Goal: Check status: Check status

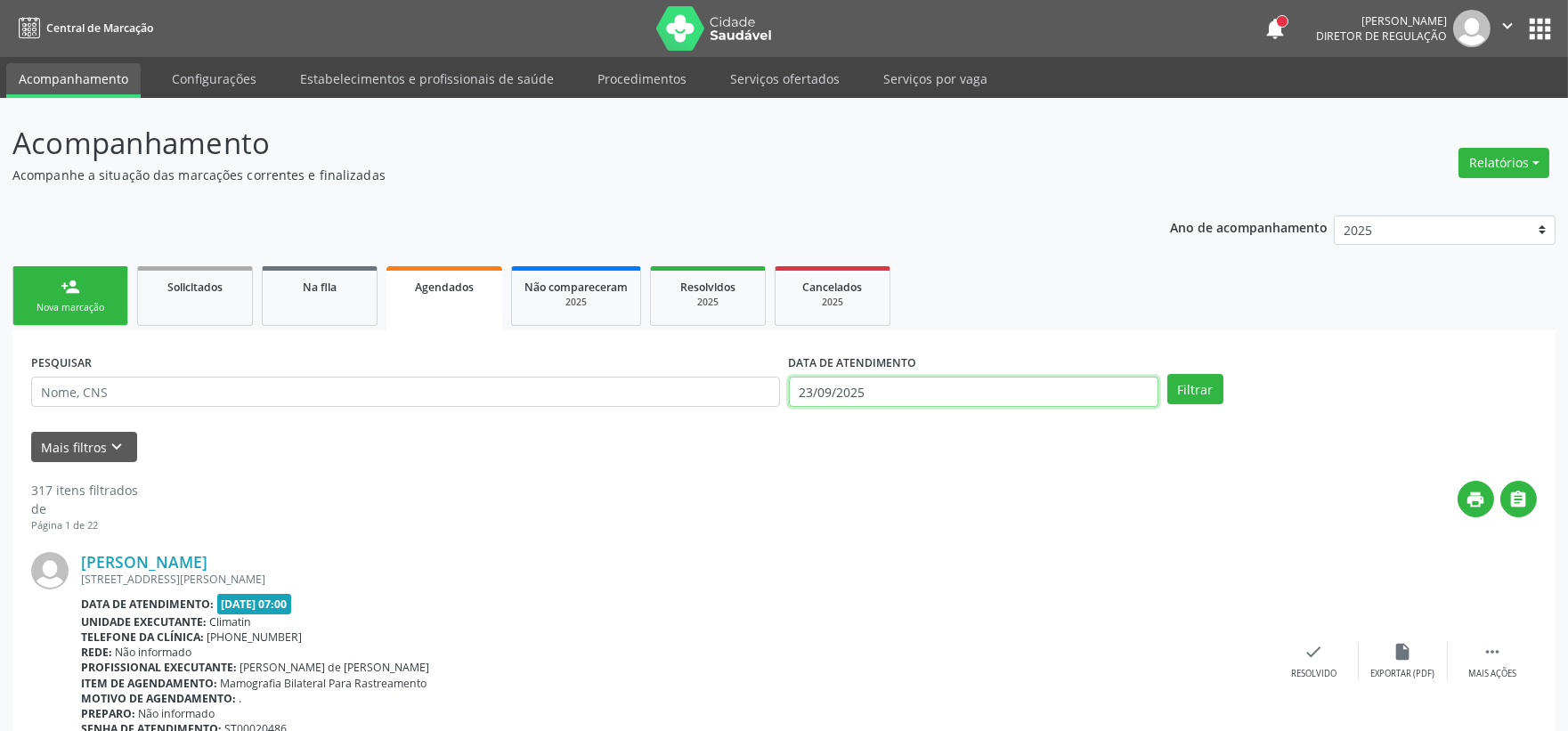
click at [861, 388] on input "23/09/2025" at bounding box center [974, 392] width 369 height 31
click at [604, 393] on input "text" at bounding box center [406, 392] width 749 height 31
type input "[PERSON_NAME]"
click at [1168, 374] on button "Filtrar" at bounding box center [1196, 389] width 56 height 31
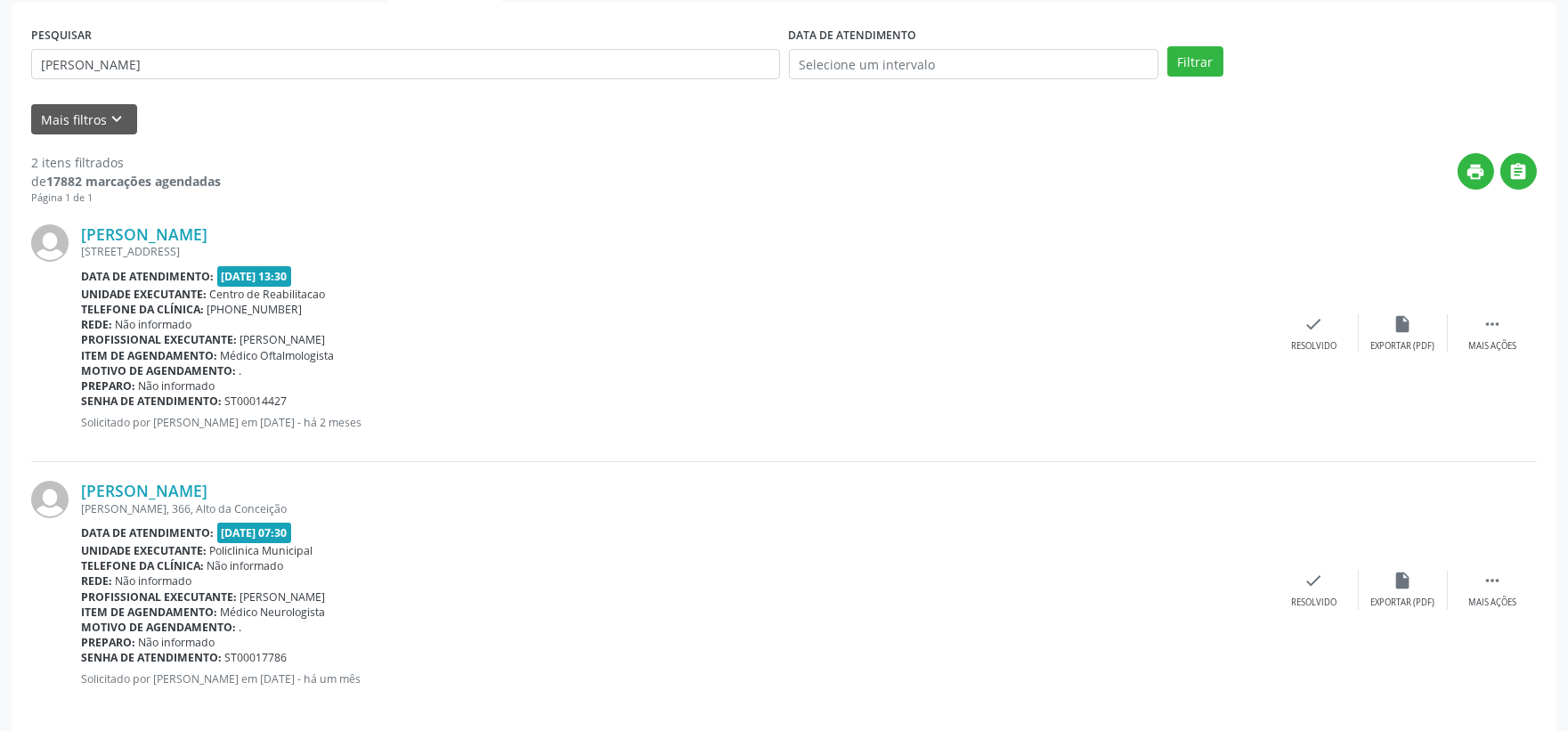
scroll to position [344, 0]
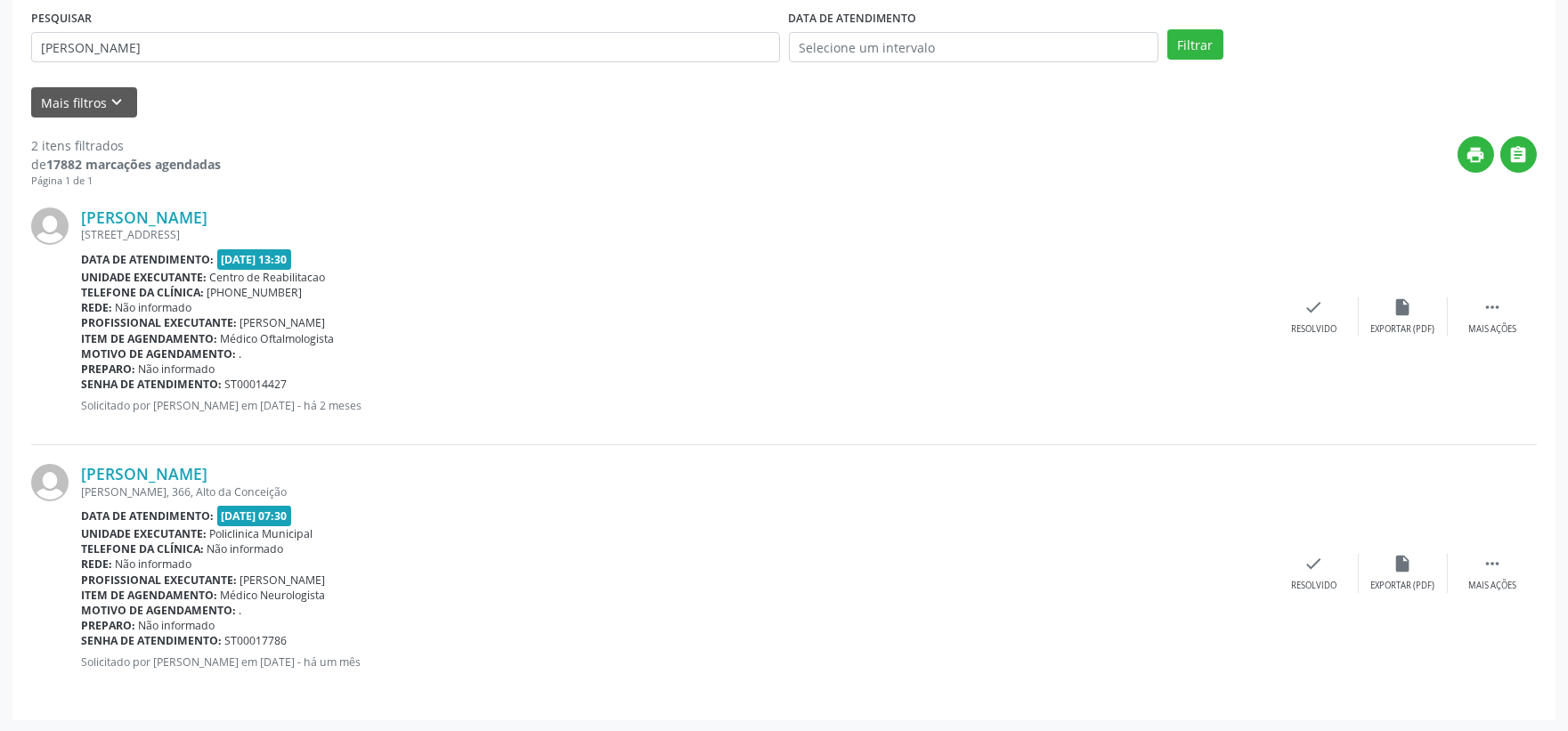
drag, startPoint x: 366, startPoint y: 401, endPoint x: 425, endPoint y: 404, distance: 59.1
click at [425, 404] on p "Solicitado por [PERSON_NAME] em [DATE] - há 2 meses" at bounding box center [675, 406] width 1189 height 15
drag, startPoint x: 221, startPoint y: 336, endPoint x: 341, endPoint y: 343, distance: 120.2
click at [341, 343] on div "Item de agendamento: Médico Oftalmologista" at bounding box center [675, 339] width 1189 height 15
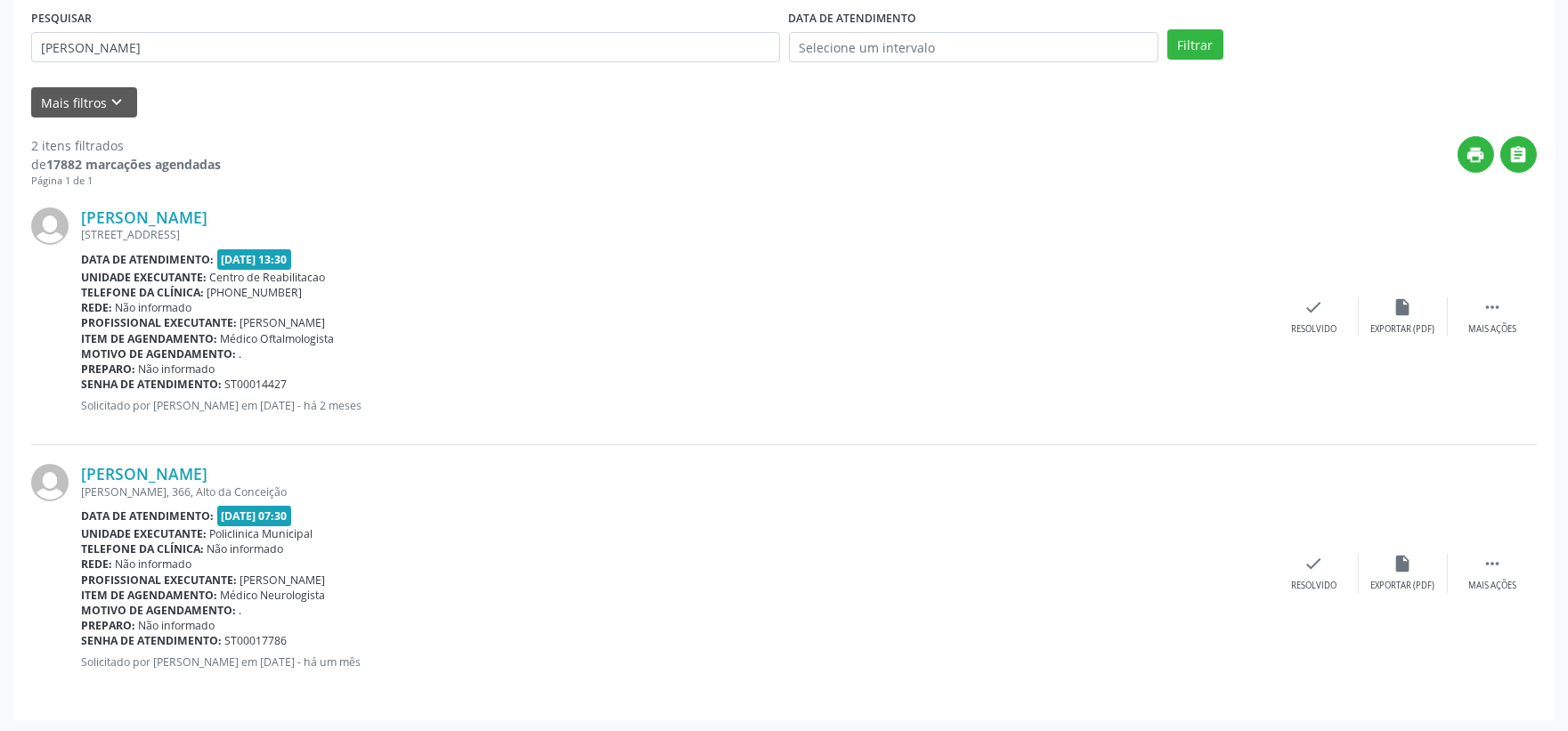
click at [341, 343] on div "Item de agendamento: Médico Oftalmologista" at bounding box center [675, 339] width 1189 height 15
drag, startPoint x: 239, startPoint y: 319, endPoint x: 441, endPoint y: 328, distance: 202.2
click at [441, 328] on div "Profissional executante: [PERSON_NAME]" at bounding box center [675, 323] width 1189 height 15
click at [439, 328] on div "Profissional executante: [PERSON_NAME]" at bounding box center [675, 323] width 1189 height 15
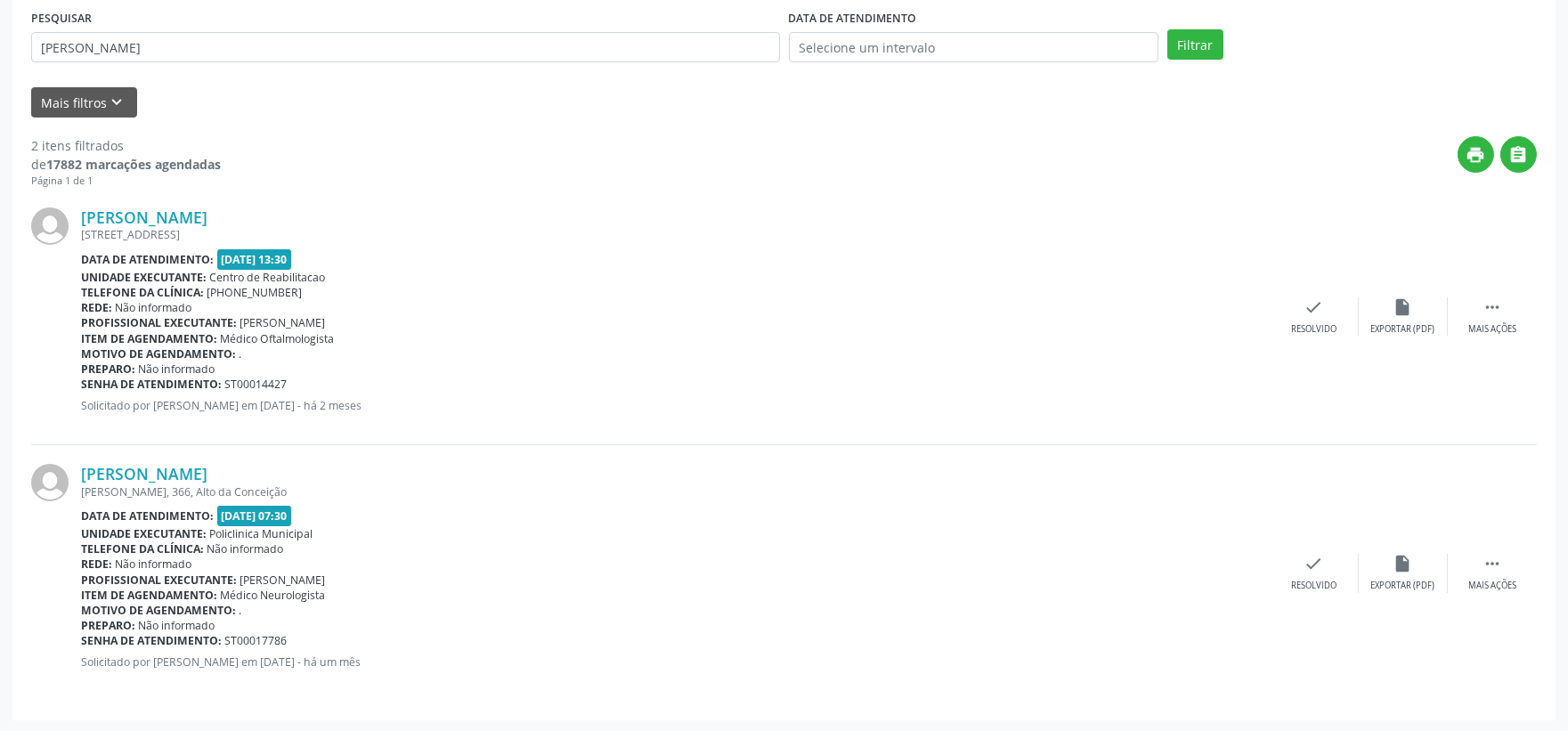
drag, startPoint x: 239, startPoint y: 317, endPoint x: 415, endPoint y: 327, distance: 176.3
click at [326, 327] on span "[PERSON_NAME]" at bounding box center [283, 323] width 86 height 15
drag, startPoint x: 239, startPoint y: 317, endPoint x: 443, endPoint y: 319, distance: 204.0
click at [443, 319] on div "Profissional executante: [PERSON_NAME]" at bounding box center [675, 323] width 1189 height 15
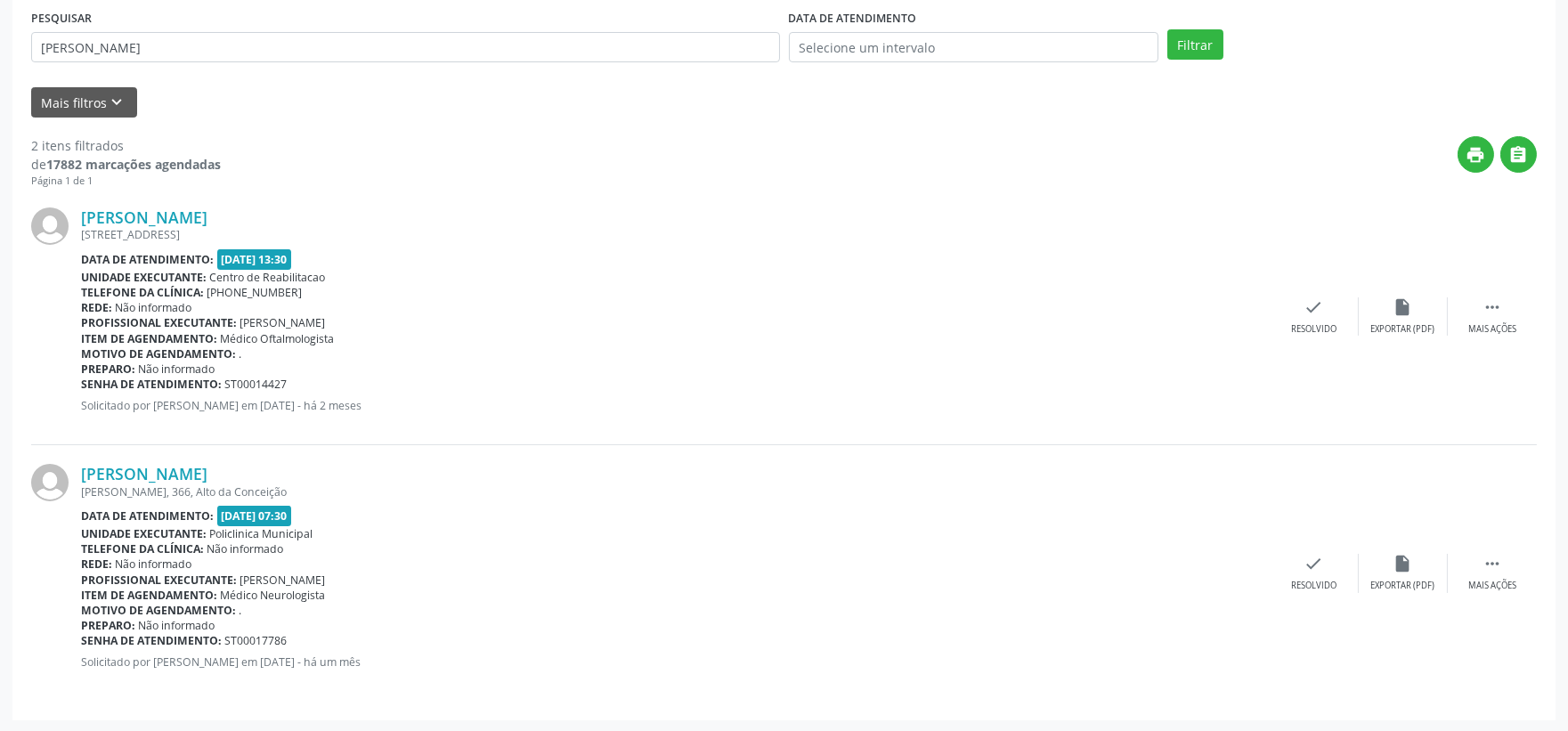
click at [446, 321] on div "Profissional executante: [PERSON_NAME]" at bounding box center [675, 323] width 1189 height 15
